Goal: Task Accomplishment & Management: Manage account settings

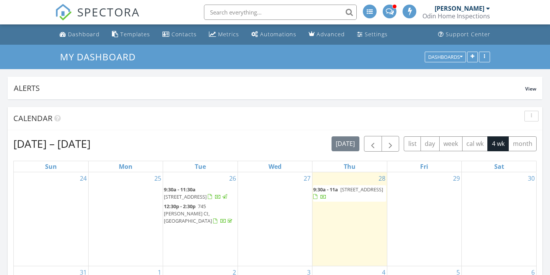
scroll to position [145, 128]
click at [271, 14] on input "text" at bounding box center [278, 12] width 153 height 15
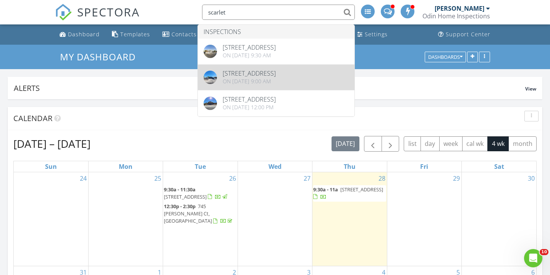
type input "scarlet"
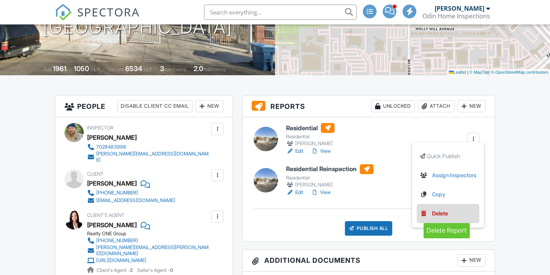
click at [445, 213] on div "Delete" at bounding box center [440, 213] width 16 height 8
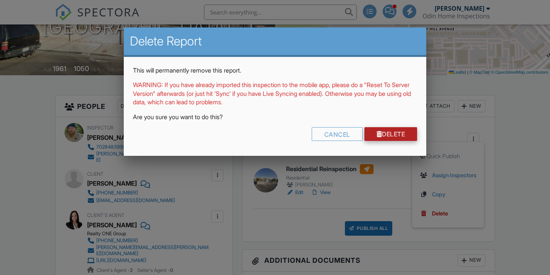
click at [381, 135] on link "Delete" at bounding box center [390, 134] width 53 height 14
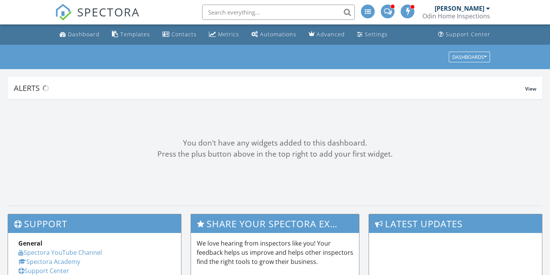
click at [254, 11] on input "text" at bounding box center [278, 12] width 153 height 15
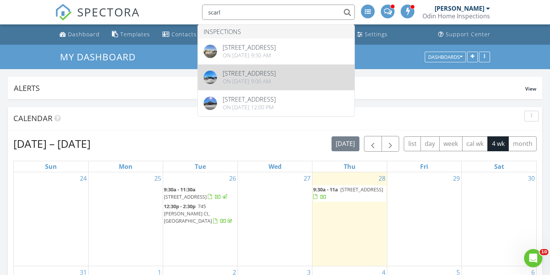
type input "scarl"
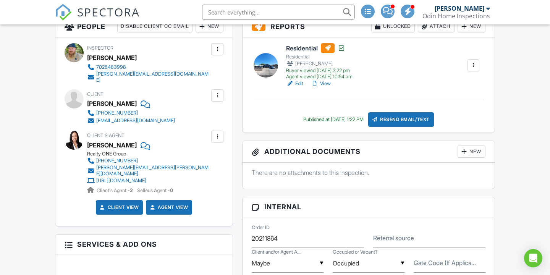
click at [326, 83] on link "View" at bounding box center [321, 84] width 20 height 8
